Goal: Answer question/provide support: Share knowledge or assist other users

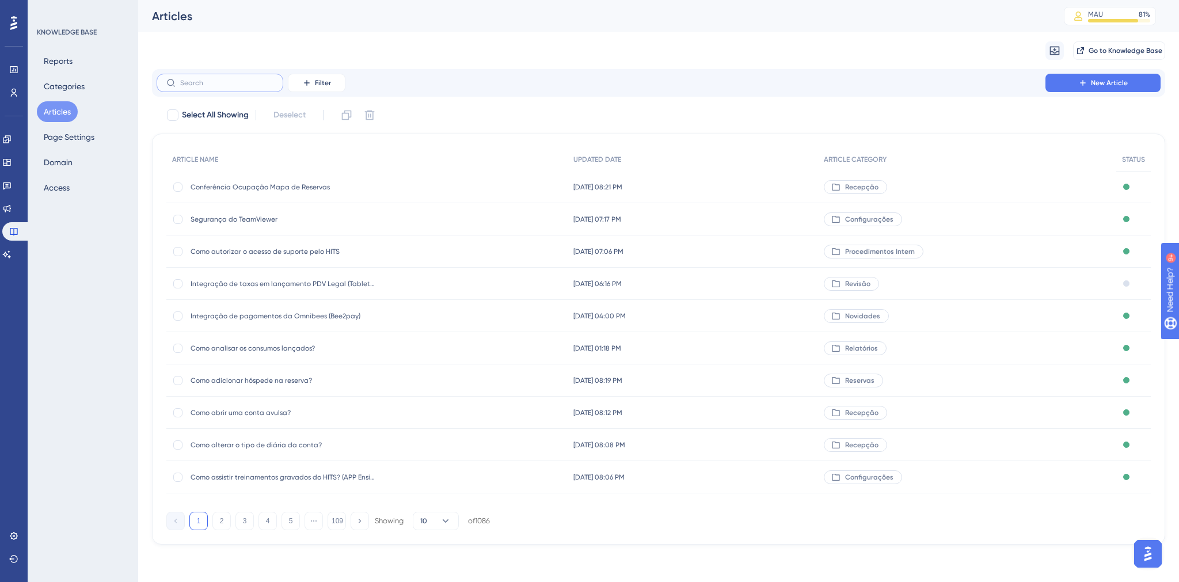
click at [246, 81] on input "text" at bounding box center [226, 83] width 93 height 8
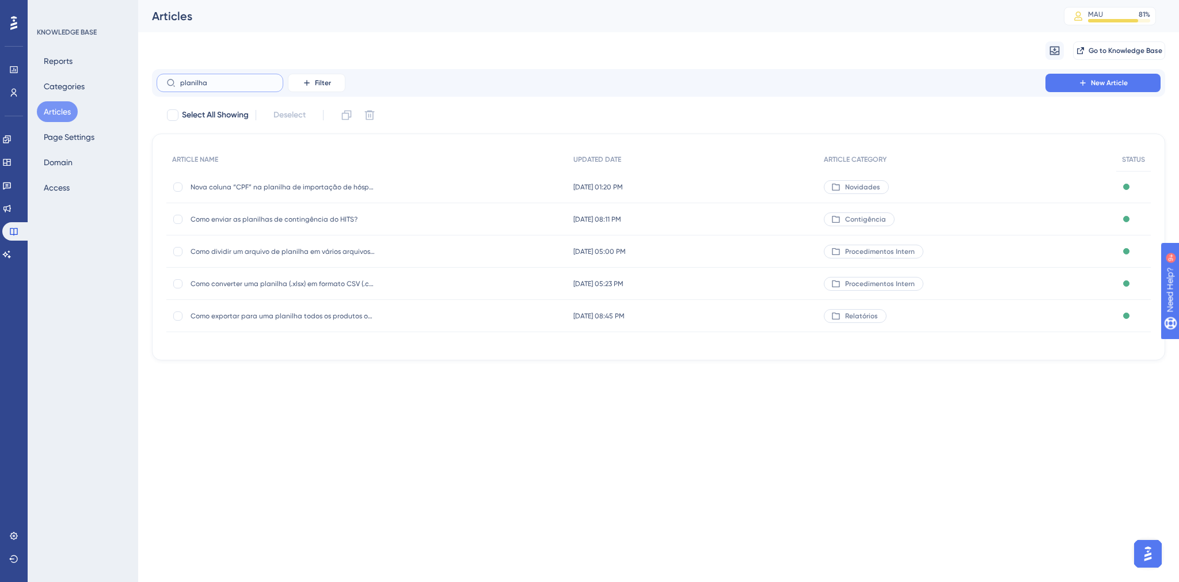
drag, startPoint x: 196, startPoint y: 79, endPoint x: 173, endPoint y: 79, distance: 22.4
click at [173, 79] on label "planilha" at bounding box center [220, 83] width 127 height 18
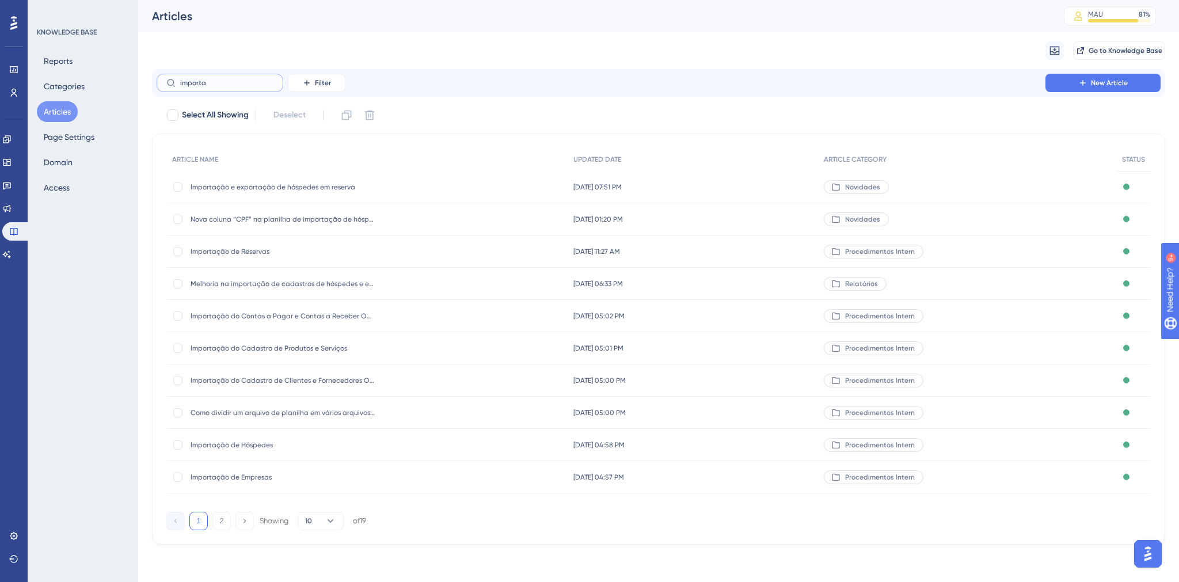
type input "importa"
click at [255, 476] on span "Importação de Empresas" at bounding box center [283, 477] width 184 height 9
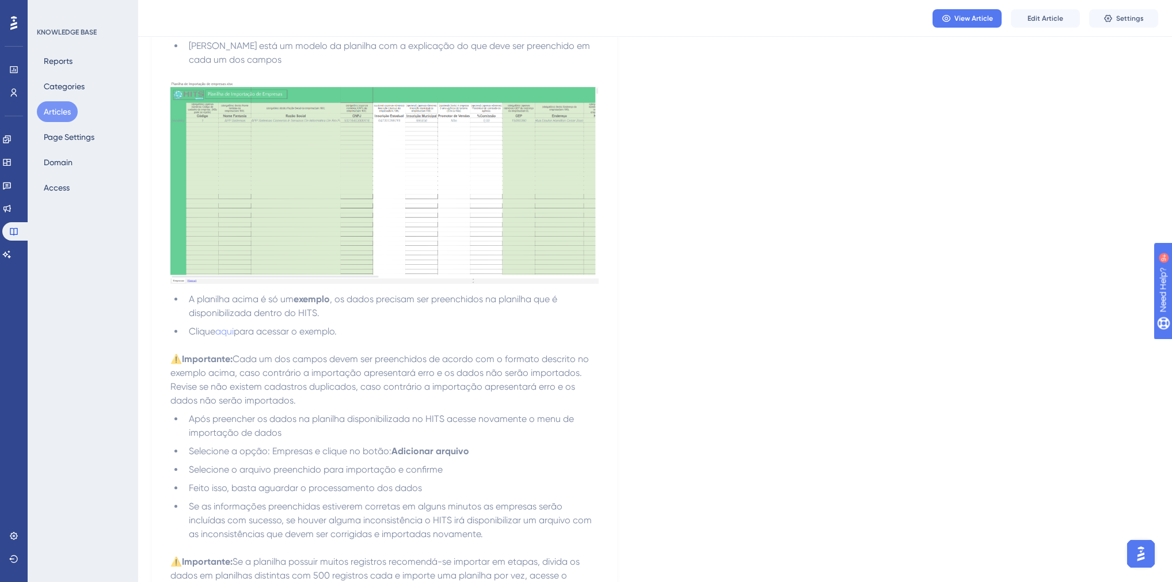
scroll to position [81, 0]
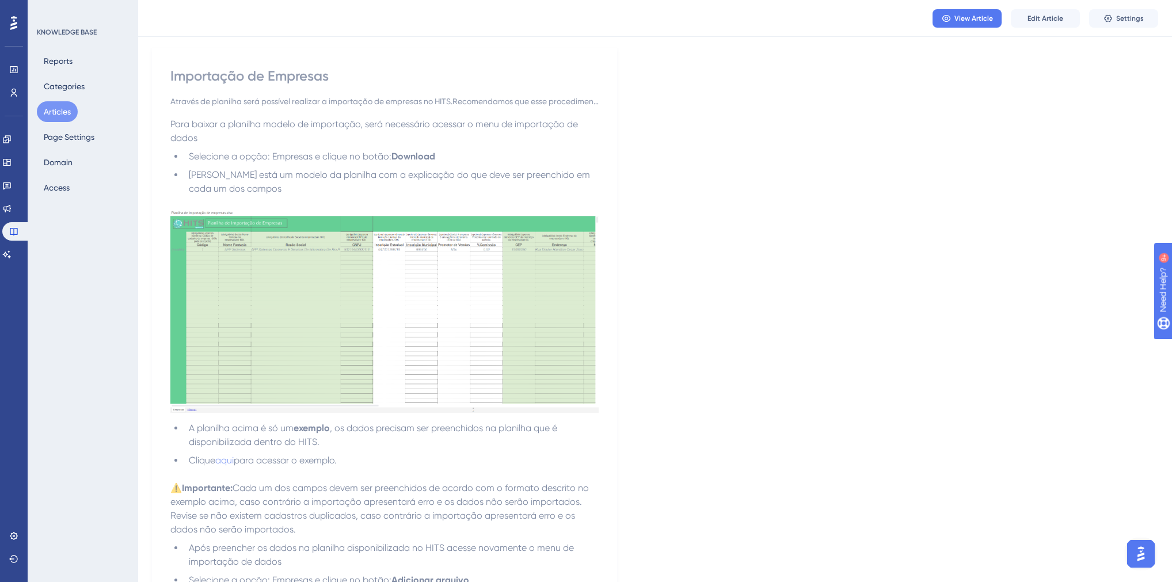
click at [397, 355] on img at bounding box center [384, 311] width 428 height 203
click at [653, 348] on div "Language Portuguese (Default) Importação de Empresas Através de planilha será p…" at bounding box center [655, 429] width 1006 height 873
click at [557, 343] on img at bounding box center [384, 311] width 428 height 203
click at [340, 323] on img at bounding box center [384, 311] width 428 height 203
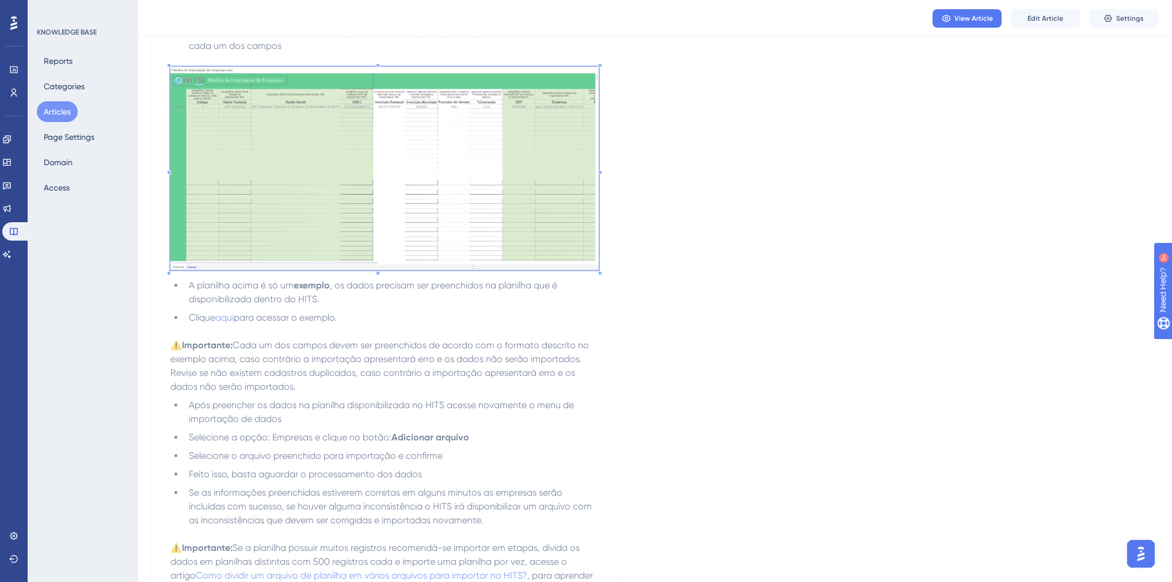
scroll to position [219, 0]
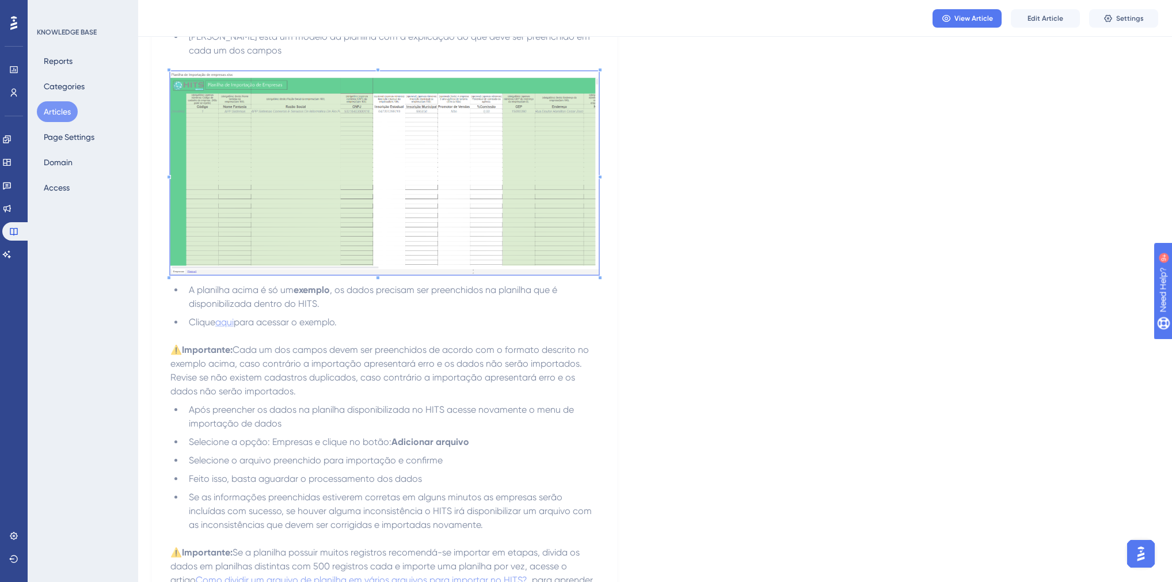
click at [229, 325] on span "aqui" at bounding box center [224, 322] width 18 height 11
click at [1061, 18] on span "Edit Article" at bounding box center [1045, 18] width 36 height 9
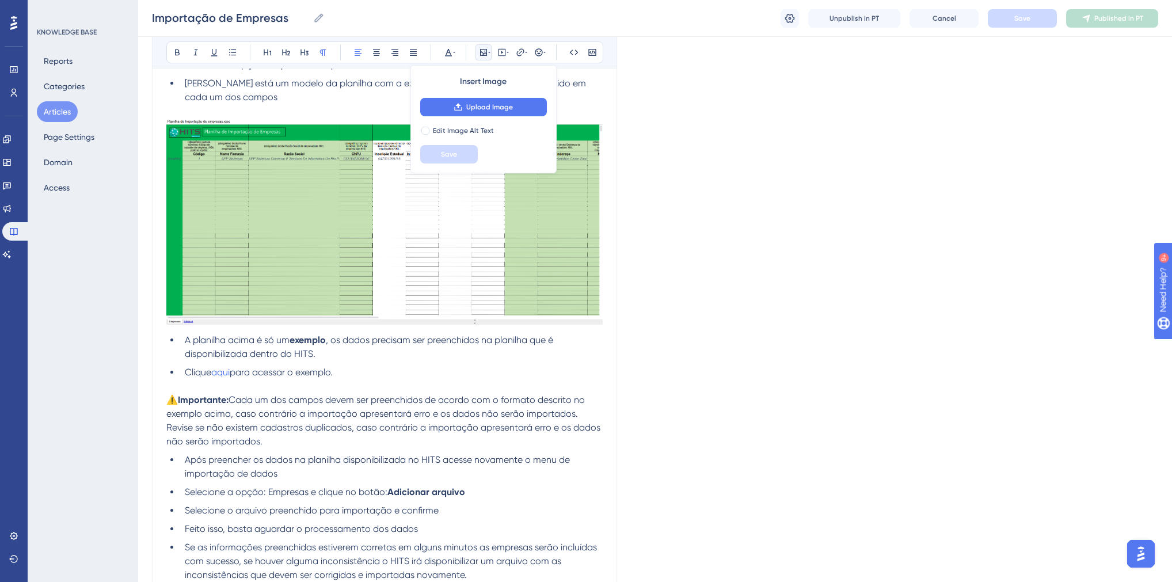
scroll to position [111, 0]
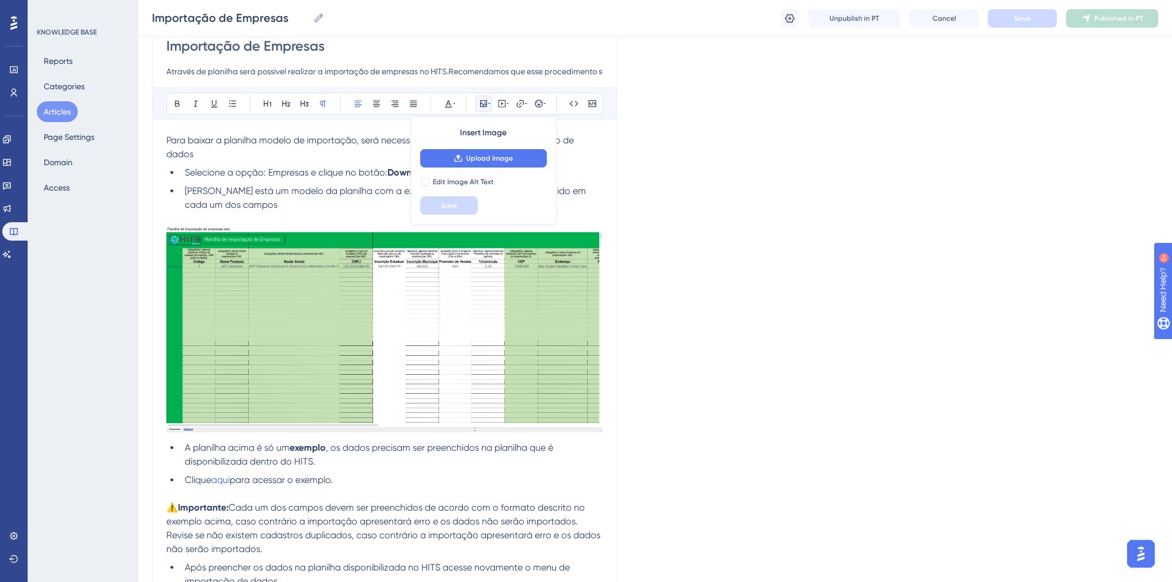
click at [331, 207] on li "[PERSON_NAME] está um modelo da planilha com a explicação do que deve ser preen…" at bounding box center [391, 198] width 422 height 28
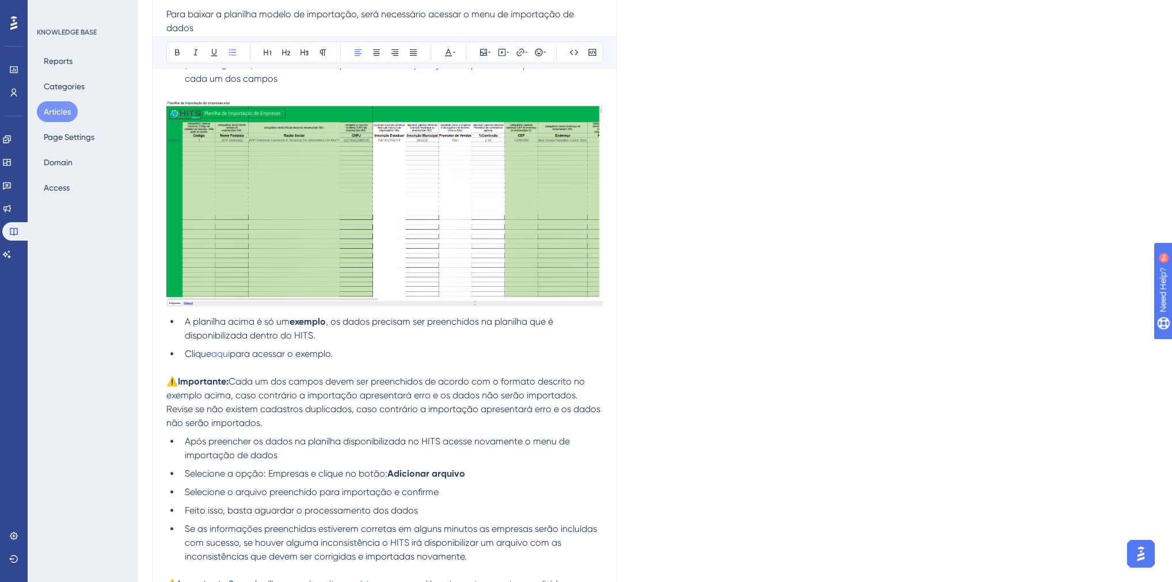
scroll to position [368, 0]
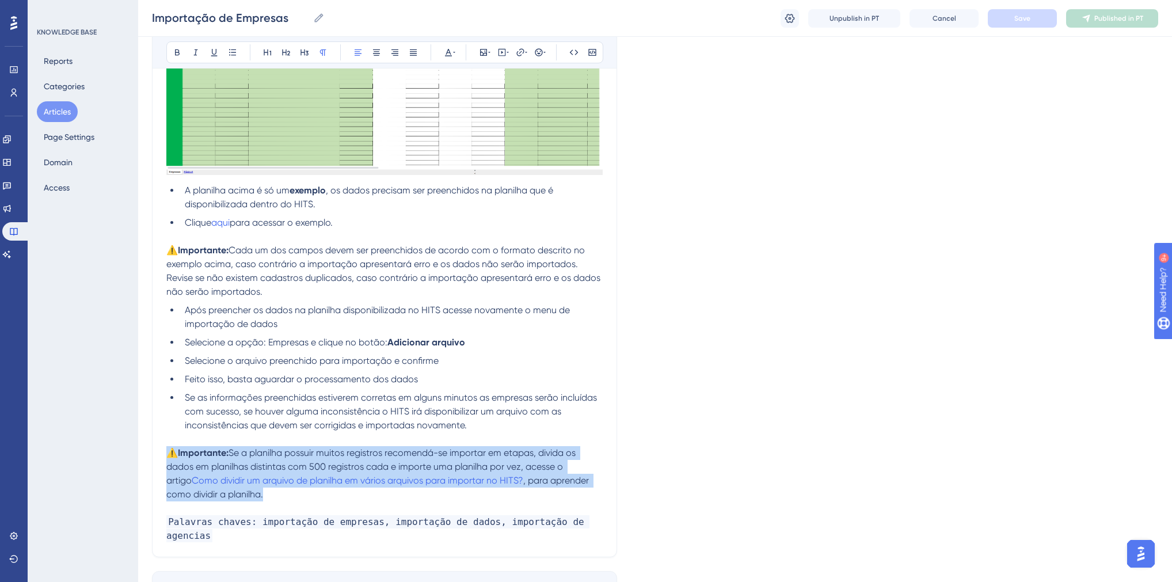
drag, startPoint x: 251, startPoint y: 500, endPoint x: 159, endPoint y: 456, distance: 102.0
click at [159, 456] on div "Importação de Empresas Através de planilha será possível realizar a importação …" at bounding box center [384, 159] width 465 height 797
click at [436, 455] on span "Se a planilha possuir muitos registros recomendá-se importar em etapas, divida …" at bounding box center [372, 466] width 412 height 39
drag, startPoint x: 245, startPoint y: 496, endPoint x: 170, endPoint y: 458, distance: 84.2
click at [170, 458] on p "⚠️Importante: Se a planilha possuir muitos registros recomenda-se importar em e…" at bounding box center [384, 473] width 436 height 55
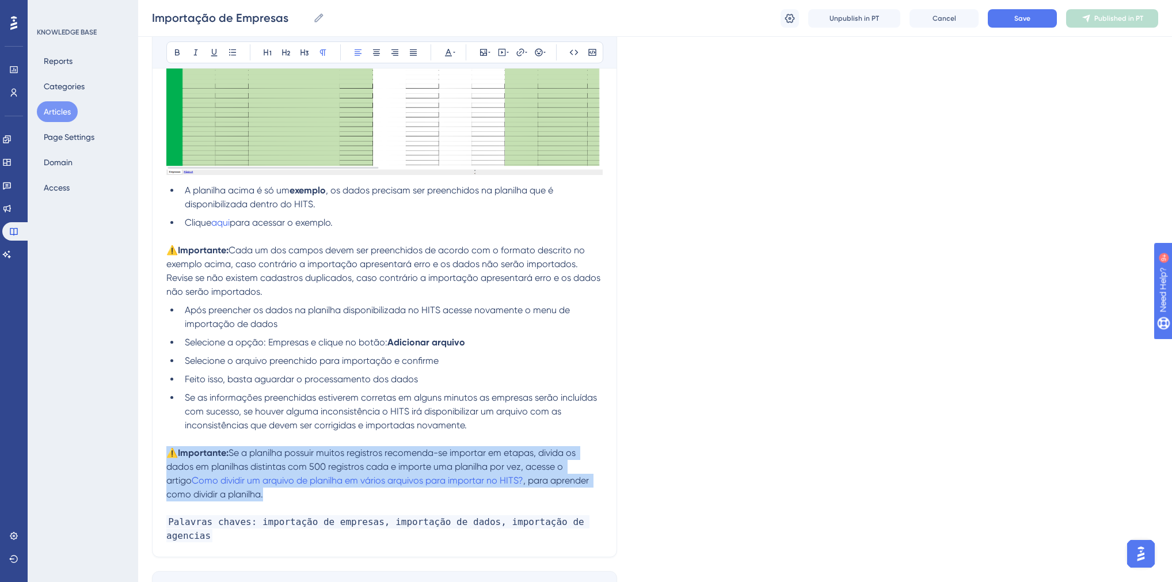
copy p "⚠️Importante: Se a planilha possuir muitos registros recomenda-se importar em e…"
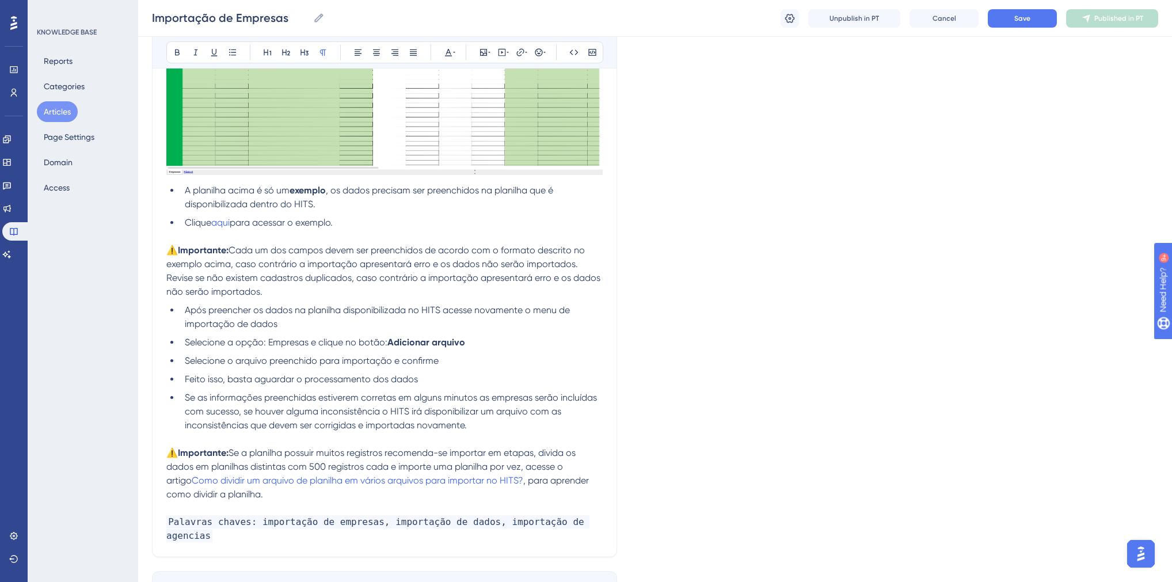
click at [368, 233] on p at bounding box center [384, 237] width 436 height 14
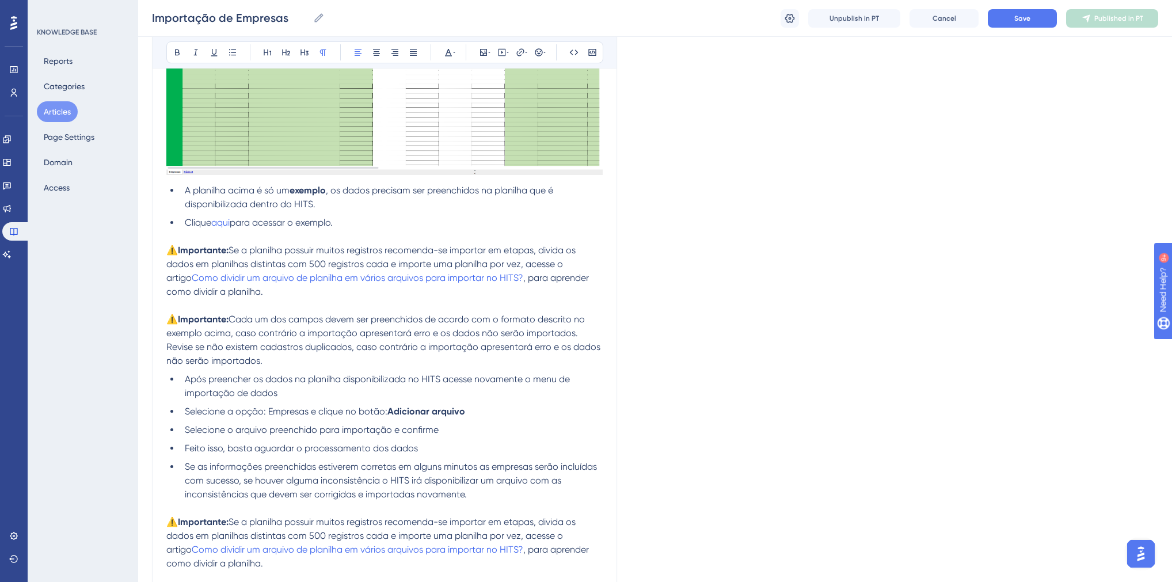
click at [234, 252] on span "Se a planilha possuir muitos registros recomenda-se importar em etapas, divida …" at bounding box center [372, 264] width 412 height 39
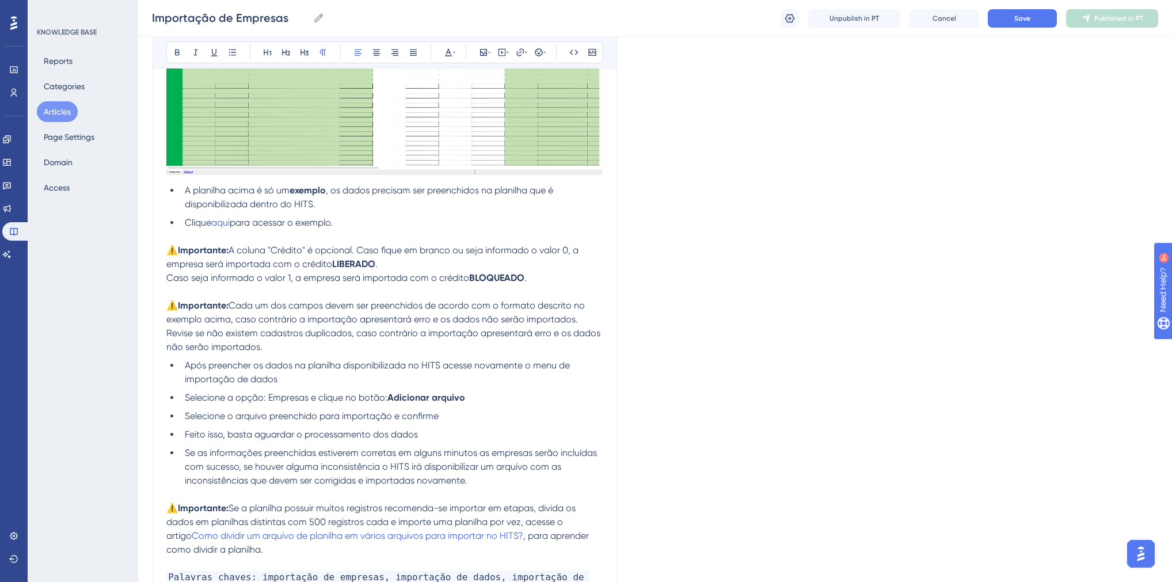
click at [443, 340] on span "Revise se não existem cadastros duplicados, caso contrário a importação apresen…" at bounding box center [384, 340] width 436 height 25
click at [751, 341] on div "Language Portuguese (Default) Importação de Empresas Através de planilha será p…" at bounding box center [655, 193] width 1006 height 976
click at [1003, 24] on button "Save" at bounding box center [1022, 18] width 69 height 18
click at [1079, 24] on button "Publish in PT" at bounding box center [1112, 18] width 92 height 18
